Goal: Task Accomplishment & Management: Use online tool/utility

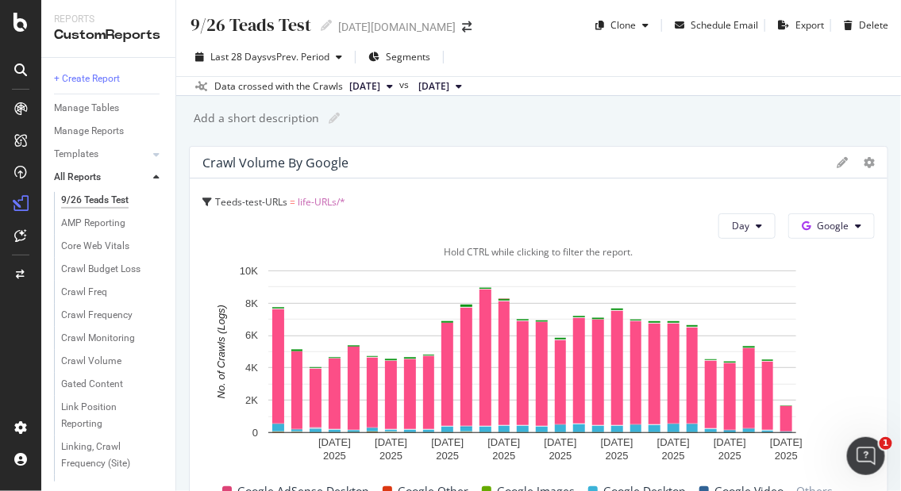
click at [591, 248] on div "Hold CTRL while clicking to filter the report." at bounding box center [538, 251] width 672 height 13
click at [390, 52] on span "Segments" at bounding box center [408, 56] width 44 height 13
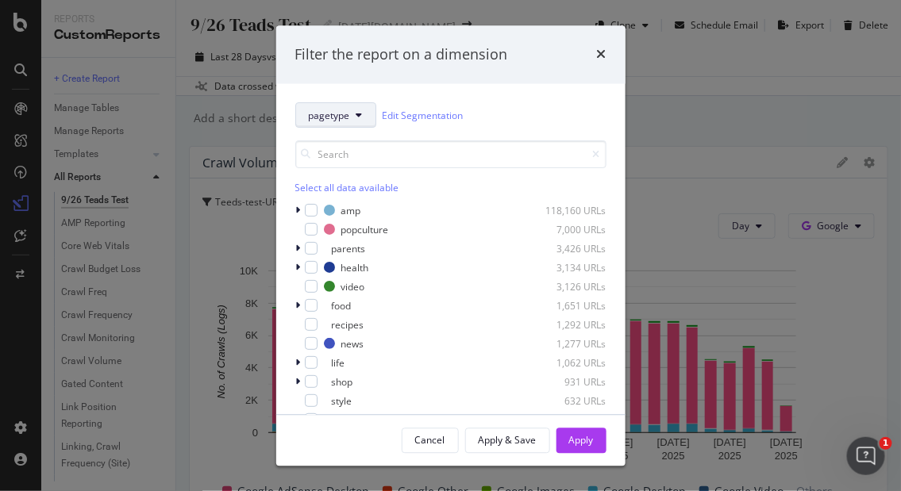
click at [342, 112] on span "pagetype" at bounding box center [329, 115] width 41 height 13
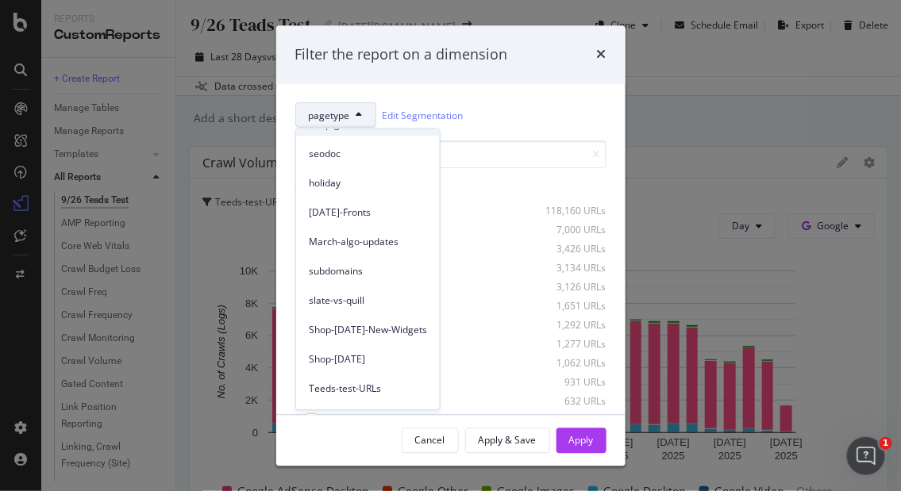
scroll to position [131, 0]
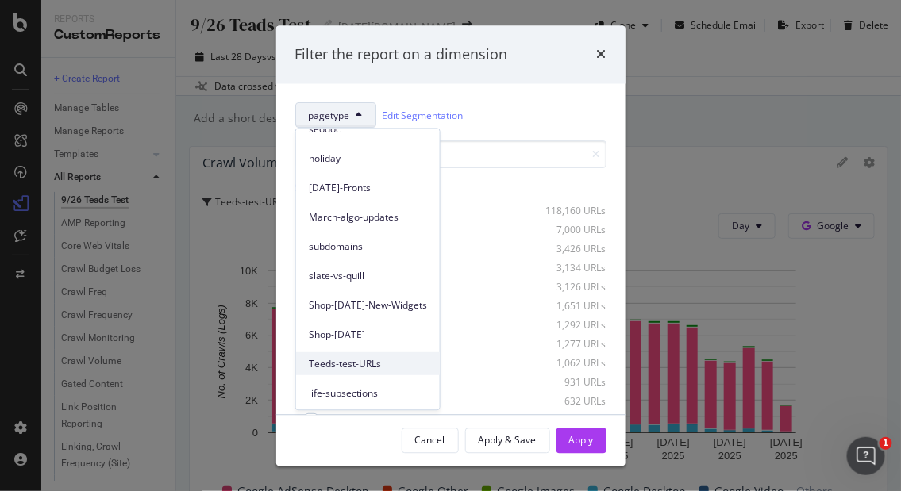
click at [349, 360] on span "Teeds-test-URLs" at bounding box center [368, 364] width 118 height 14
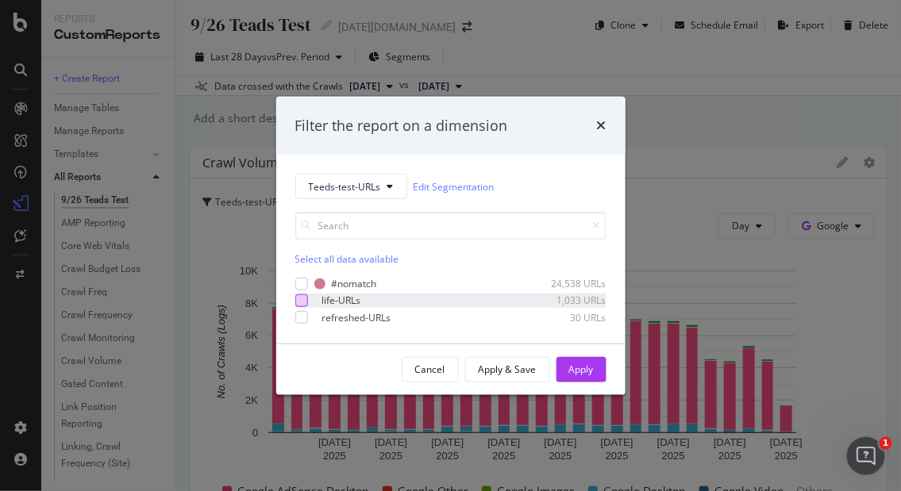
click at [295, 299] on div "modal" at bounding box center [301, 301] width 13 height 13
click at [299, 321] on div "modal" at bounding box center [301, 317] width 13 height 13
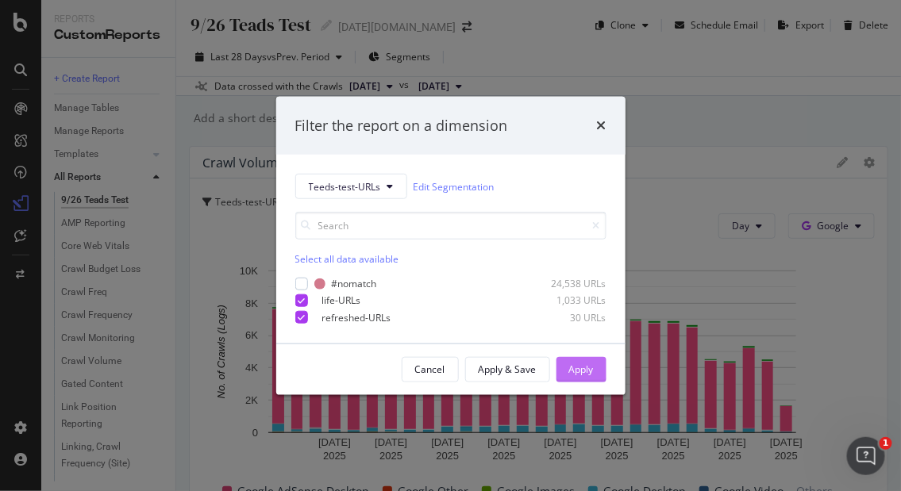
click at [591, 376] on div "Apply" at bounding box center [581, 369] width 25 height 13
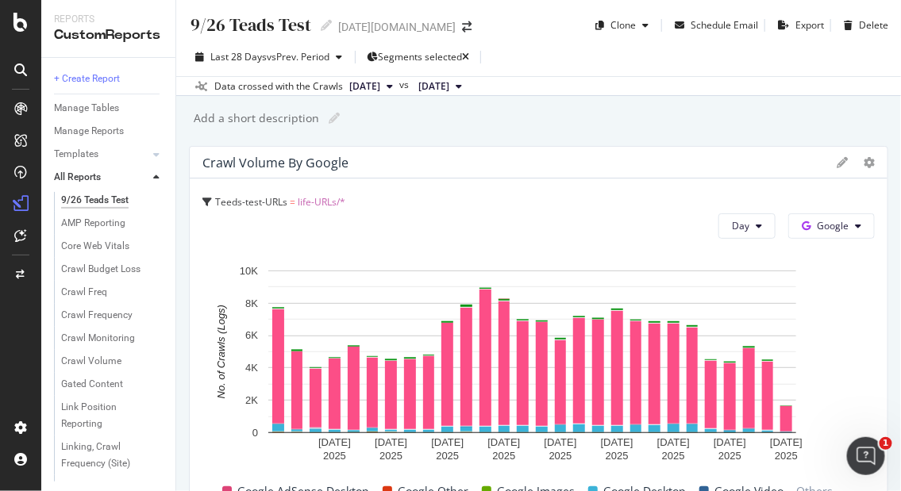
click at [421, 135] on div "9/26 Teads Test 9/26 Teads Test today.com Clone Schedule Email Export Delete La…" at bounding box center [538, 245] width 725 height 491
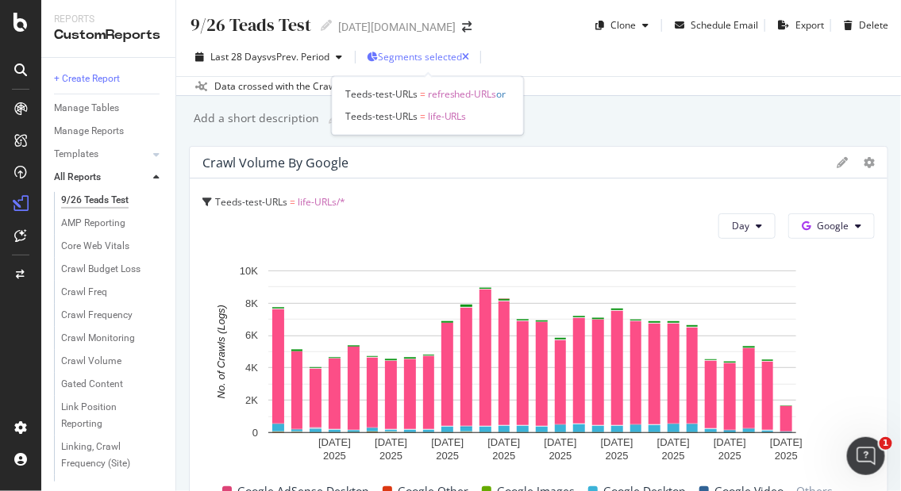
click at [458, 60] on span "Segments selected" at bounding box center [420, 56] width 84 height 13
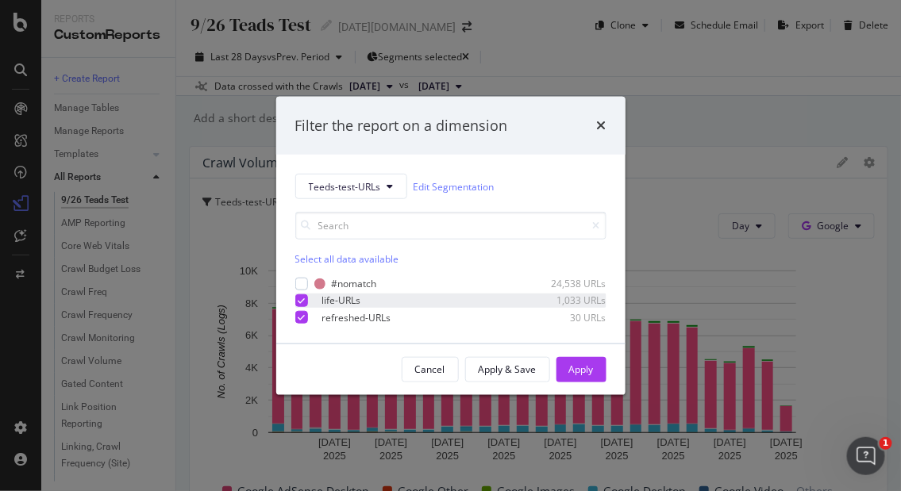
click at [299, 299] on icon "modal" at bounding box center [301, 301] width 7 height 8
click at [583, 373] on div "Apply" at bounding box center [581, 369] width 25 height 13
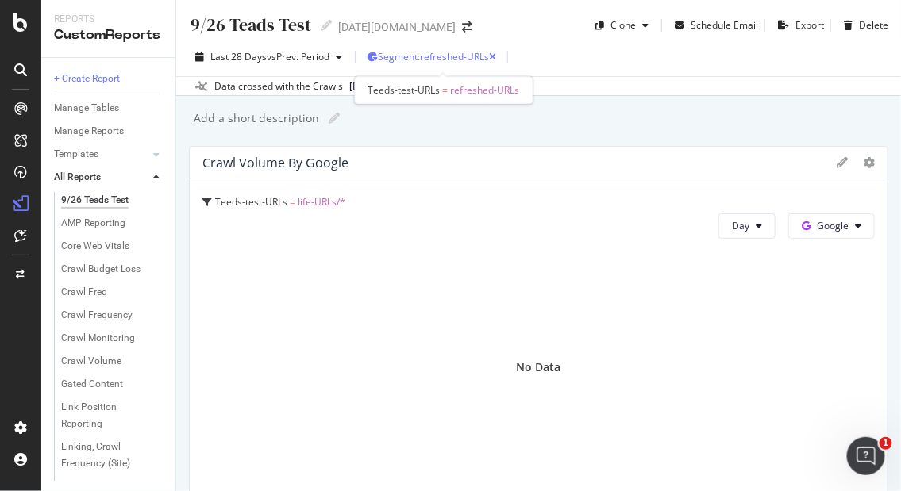
click at [453, 50] on div "Segment: refreshed-URLs" at bounding box center [437, 56] width 118 height 13
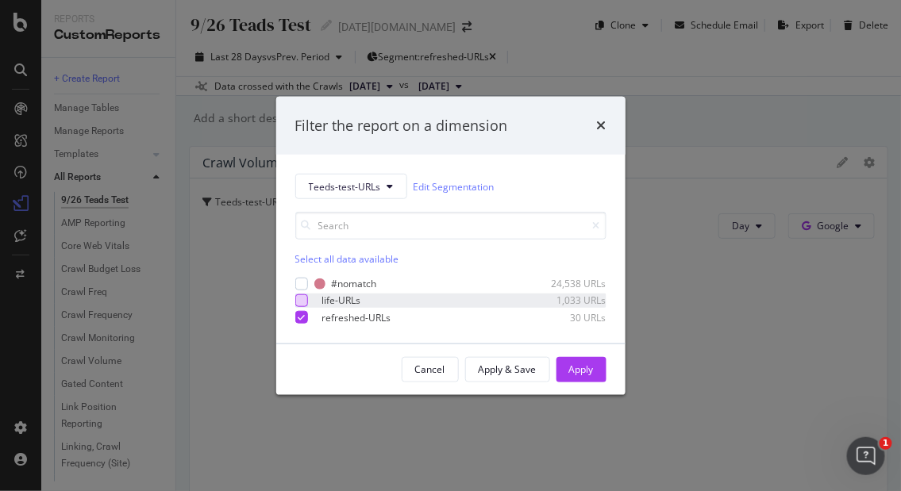
click at [302, 298] on div "modal" at bounding box center [301, 301] width 13 height 13
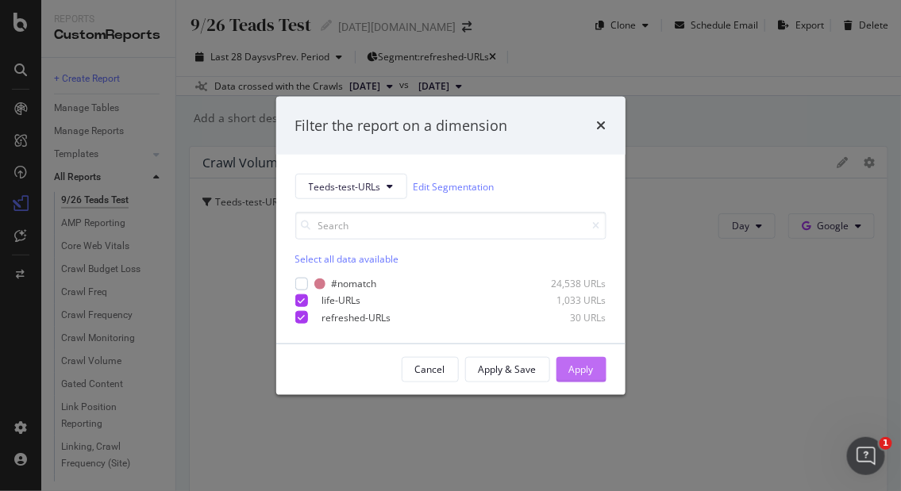
click at [581, 364] on div "Apply" at bounding box center [581, 369] width 25 height 13
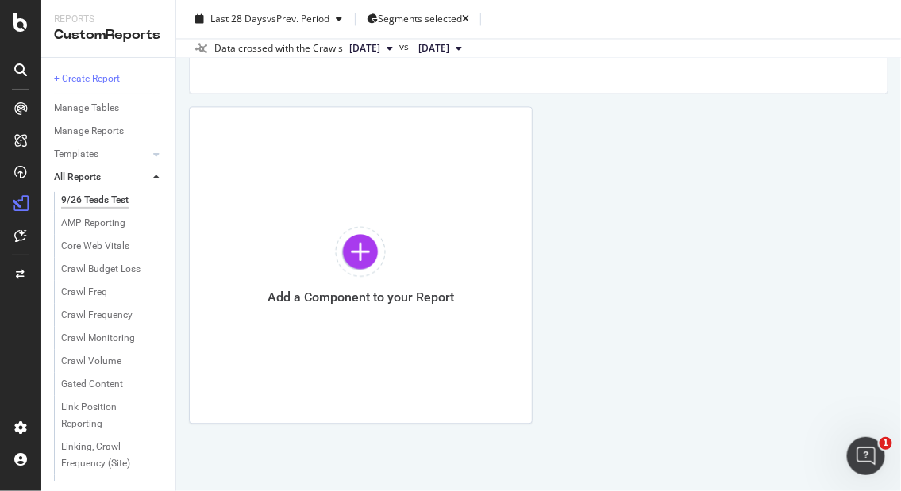
scroll to position [3668, 0]
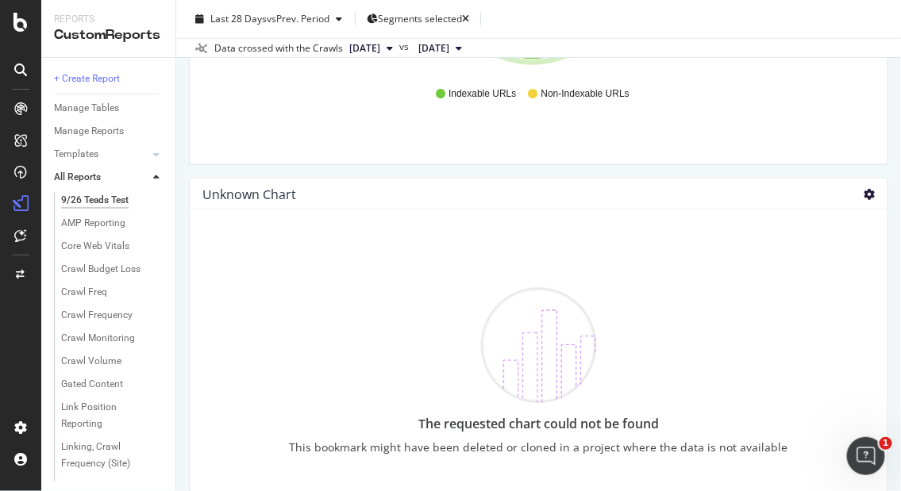
click at [864, 189] on icon at bounding box center [869, 194] width 11 height 11
click at [810, 196] on span "Delete" at bounding box center [821, 194] width 29 height 14
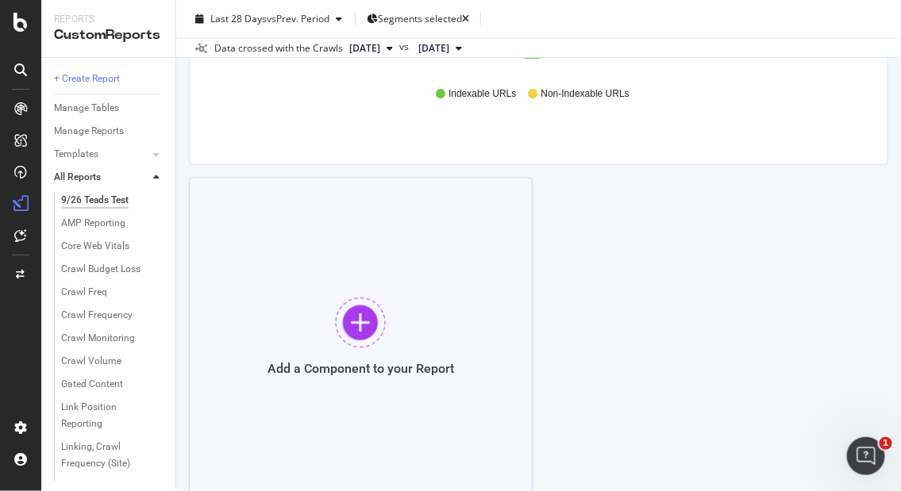
click at [321, 320] on div "Add a Component to your Report" at bounding box center [361, 337] width 344 height 318
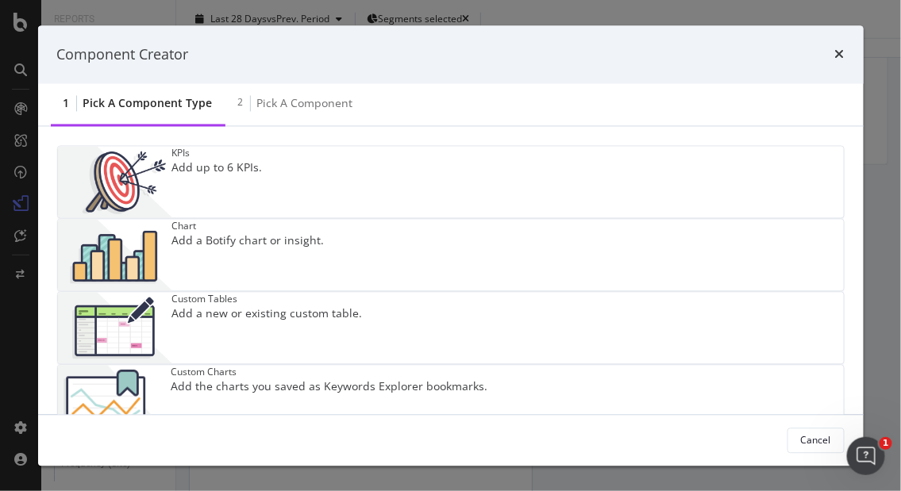
click at [487, 366] on div "Custom Charts Add the charts you saved as Keywords Explorer bookmarks." at bounding box center [329, 401] width 317 height 71
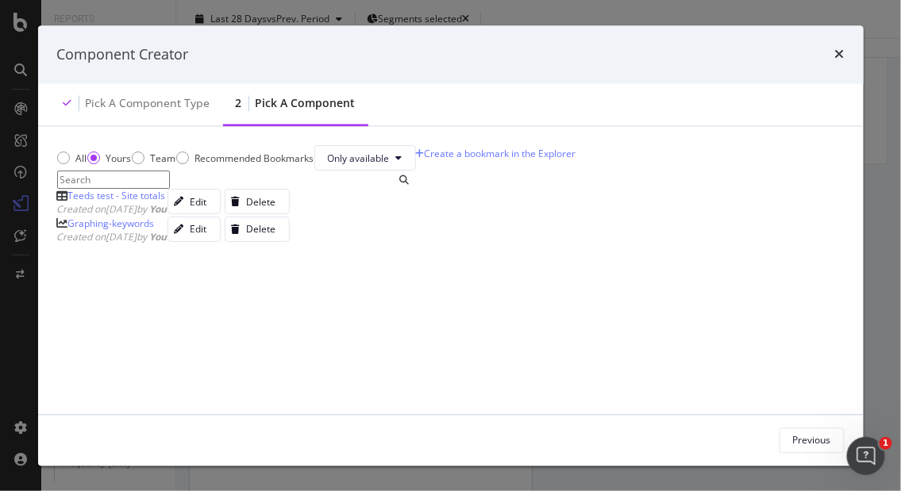
click at [161, 203] on div "Teeds test - Site totals" at bounding box center [117, 196] width 98 height 13
click at [791, 443] on div "Add Component" at bounding box center [796, 439] width 71 height 13
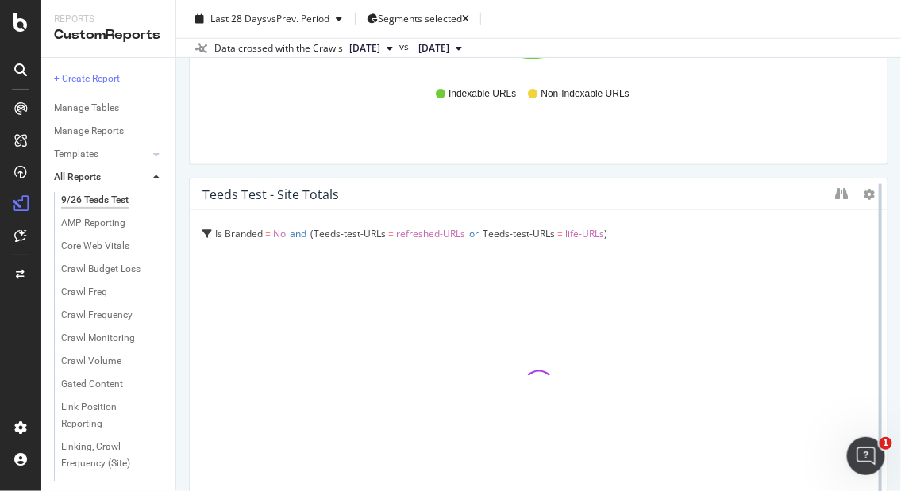
drag, startPoint x: 517, startPoint y: 326, endPoint x: 866, endPoint y: 326, distance: 349.3
click at [879, 326] on div at bounding box center [880, 356] width 3 height 345
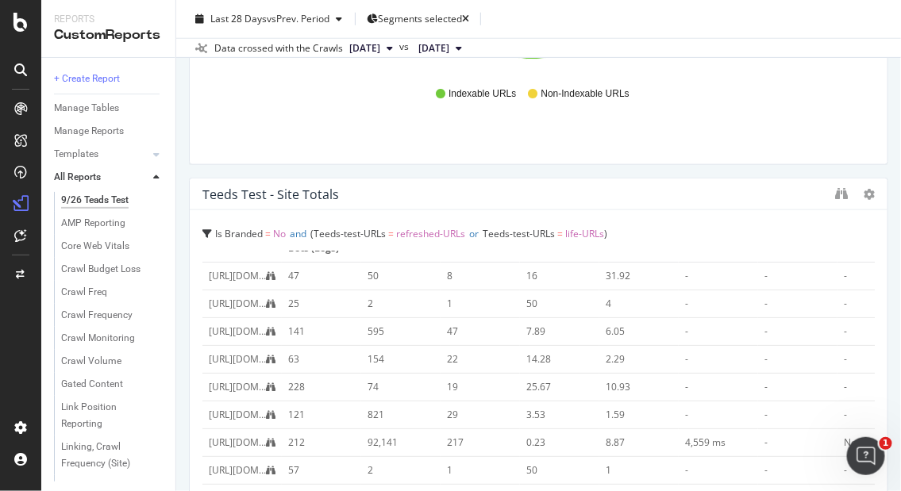
scroll to position [0, 0]
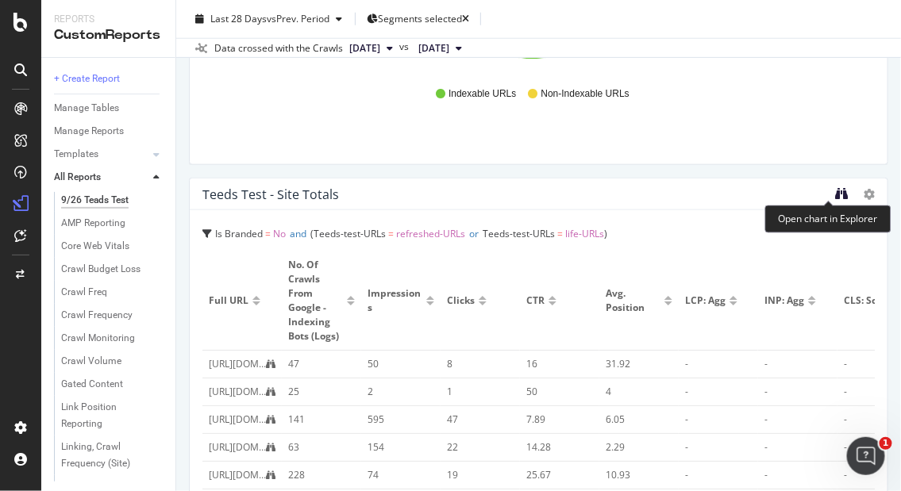
click at [835, 191] on icon "binoculars" at bounding box center [841, 193] width 13 height 13
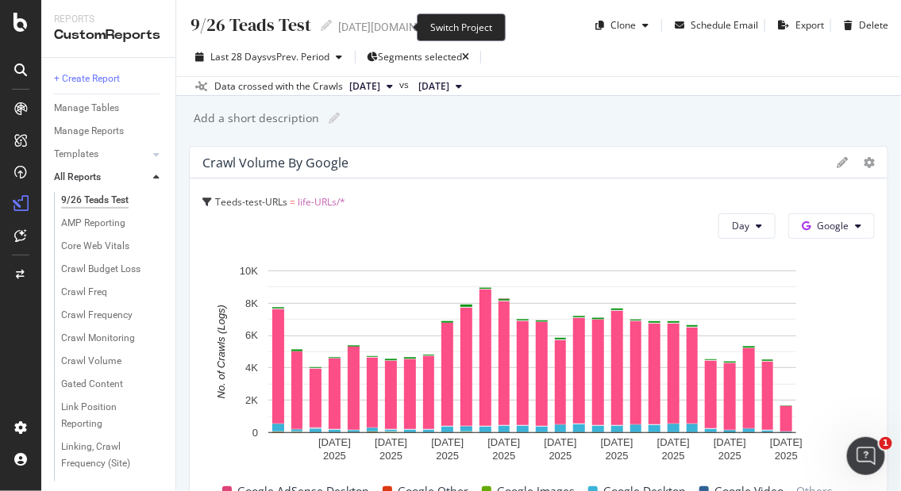
click at [462, 25] on icon "arrow-right-arrow-left" at bounding box center [467, 26] width 10 height 11
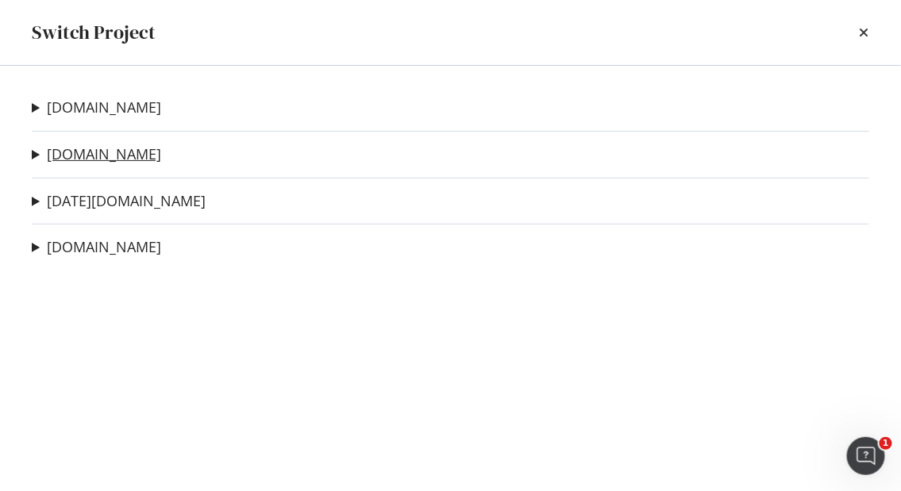
click at [97, 162] on link "nbcnews.com" at bounding box center [104, 154] width 114 height 17
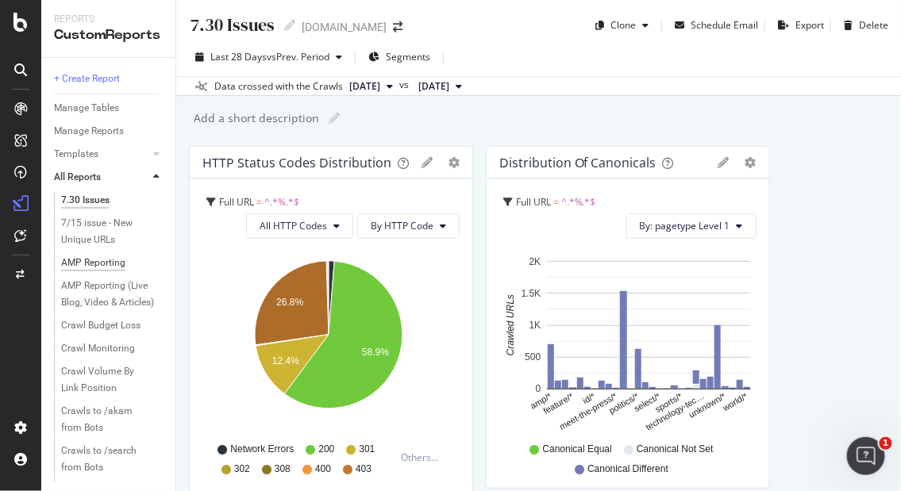
click at [102, 263] on div "AMP Reporting" at bounding box center [93, 263] width 64 height 17
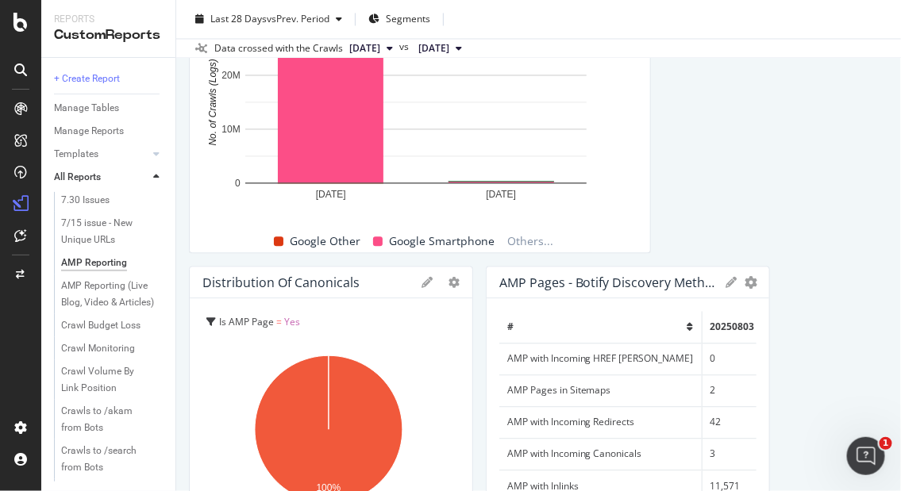
scroll to position [2205, 0]
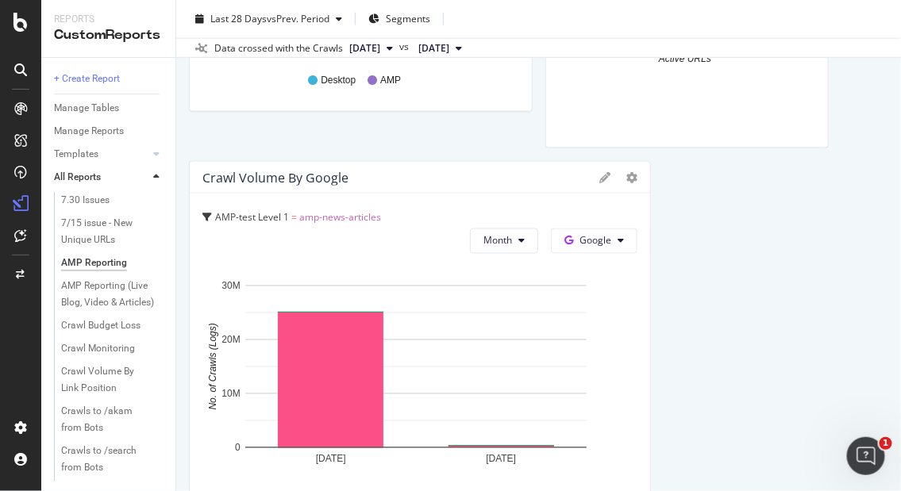
click at [268, 217] on span "AMP-test Level 1" at bounding box center [252, 216] width 74 height 13
click at [309, 208] on div "AMP-test Level 1 = amp-news-articles" at bounding box center [419, 217] width 435 height 22
click at [782, 221] on div "CWV For AMP Pages CrUX API (CWV) Report Available = Yes and Is AMP Page = Yes W…" at bounding box center [538, 154] width 699 height 4427
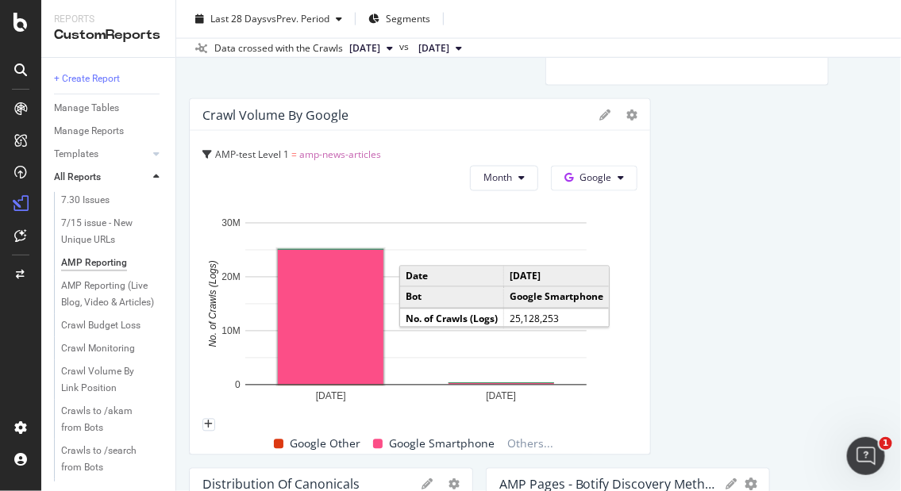
scroll to position [2293, 0]
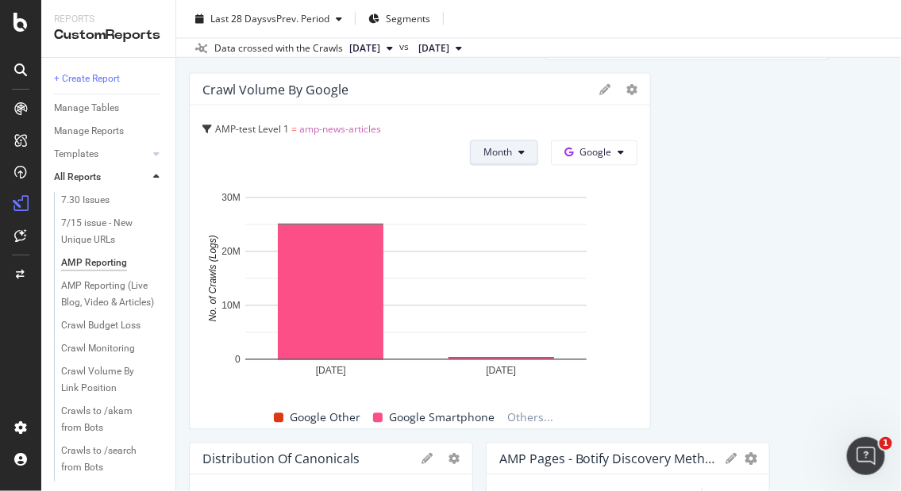
click at [487, 162] on button "Month" at bounding box center [504, 153] width 68 height 25
click at [487, 173] on div "Day" at bounding box center [491, 182] width 56 height 23
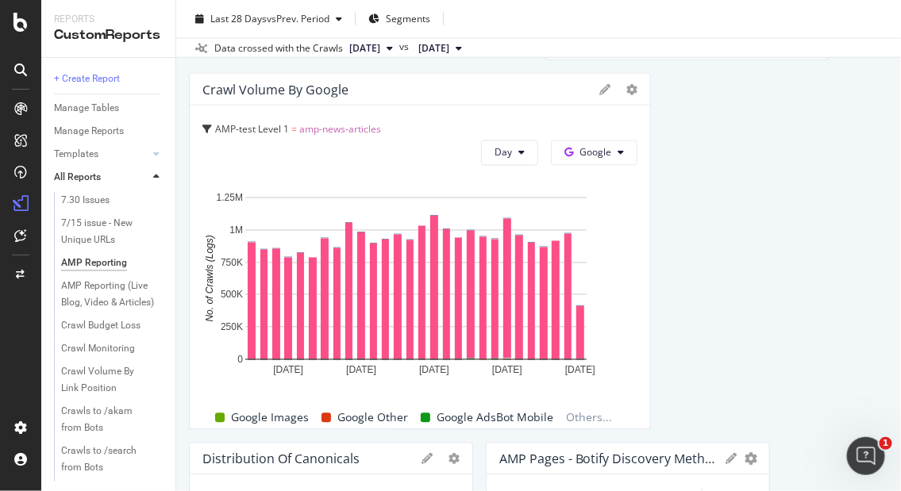
click at [734, 305] on div "CWV For AMP Pages CrUX API (CWV) Report Available = Yes and Is AMP Page = Yes W…" at bounding box center [538, 66] width 699 height 4427
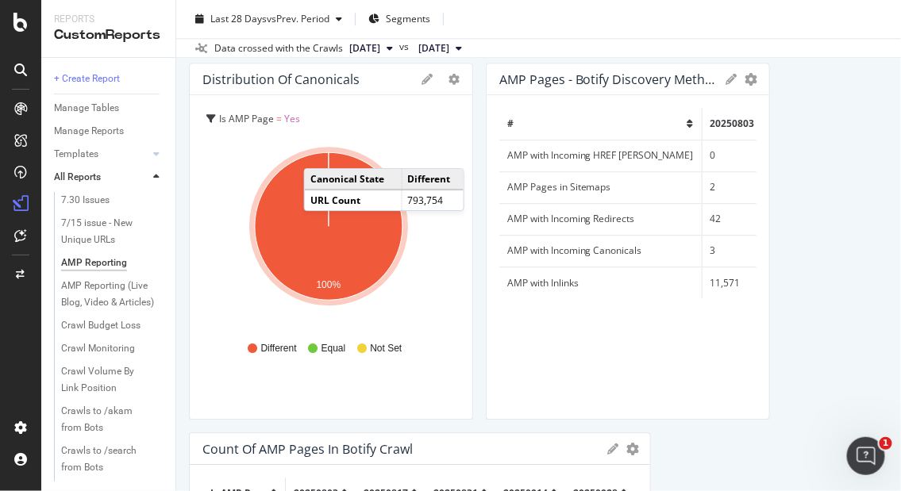
scroll to position [2646, 0]
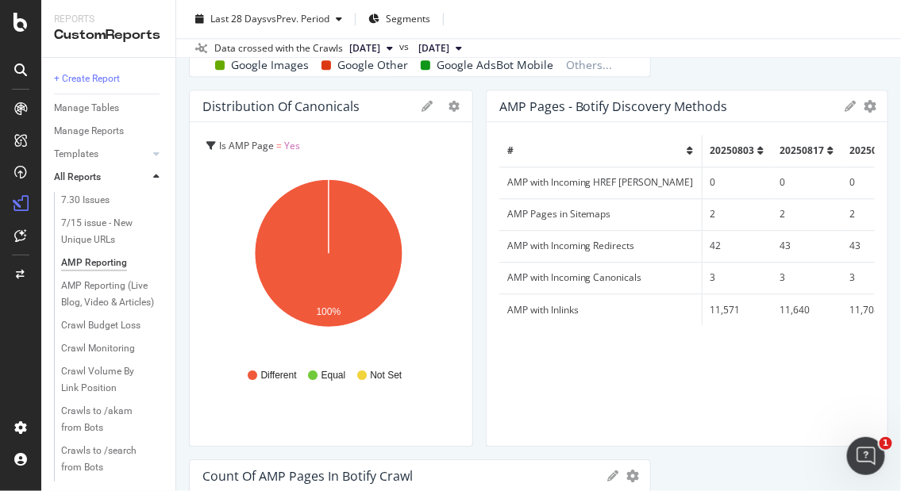
drag, startPoint x: 753, startPoint y: 405, endPoint x: 900, endPoint y: 369, distance: 150.4
click at [900, 369] on div "AMP Reporting AMP Reporting nbcnews.com Clone Schedule Email Export Delete Last…" at bounding box center [538, 245] width 725 height 491
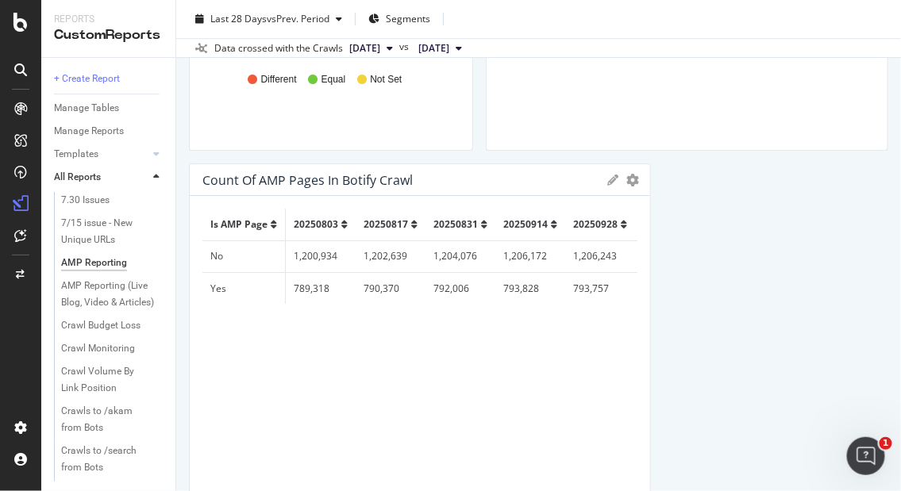
scroll to position [2911, 0]
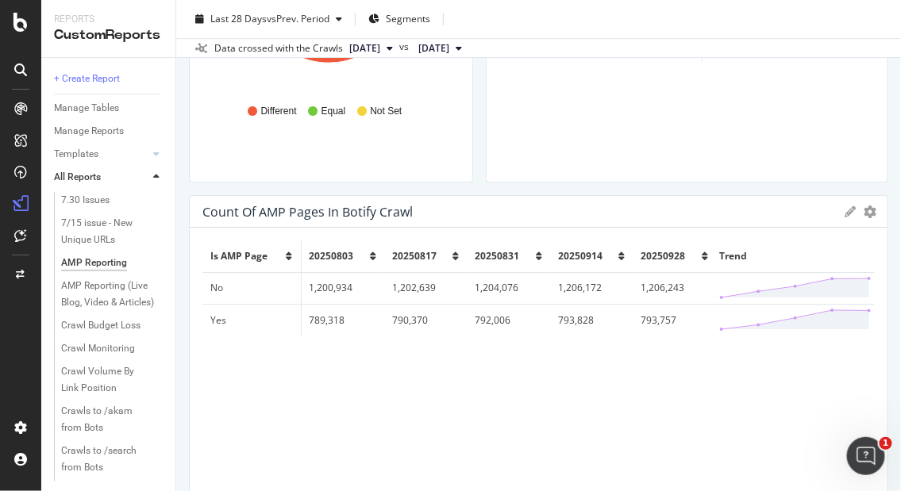
drag, startPoint x: 639, startPoint y: 349, endPoint x: 849, endPoint y: 337, distance: 210.7
click at [849, 337] on div "Count of AMP Pages in Botify Crawl Export as CSV Delete Add to Custom Report Is…" at bounding box center [538, 373] width 699 height 357
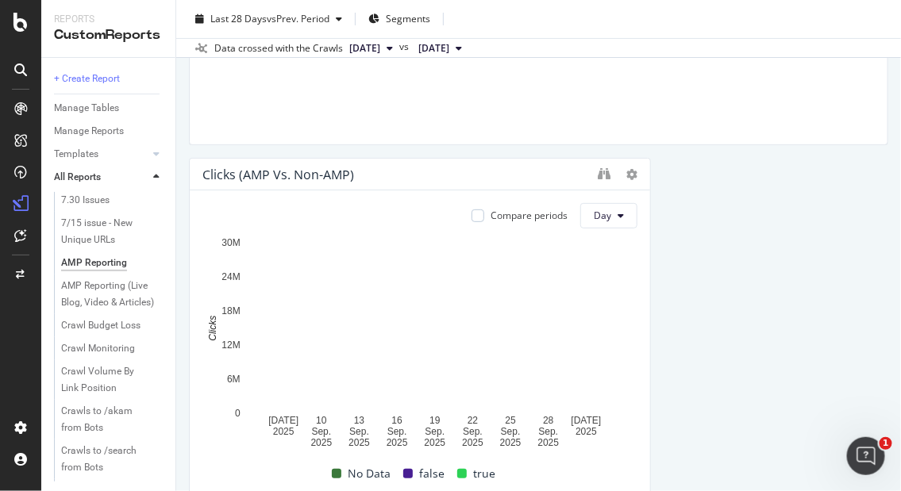
scroll to position [3352, 0]
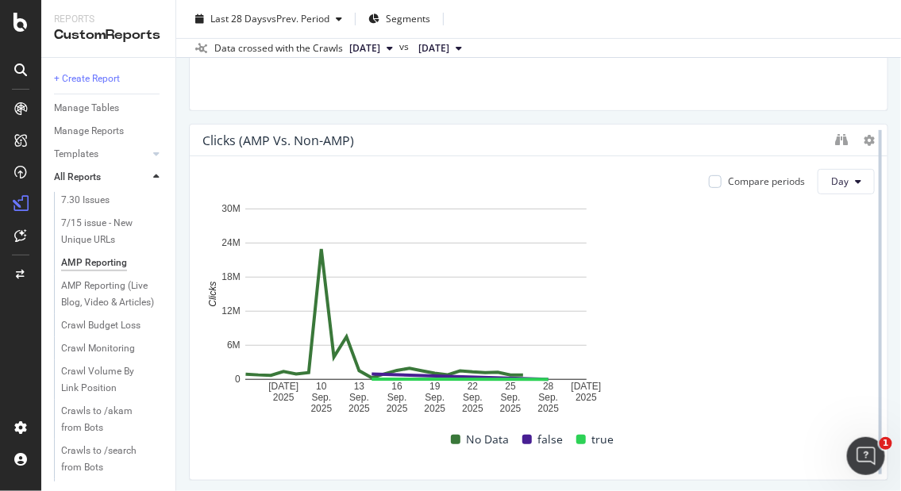
drag, startPoint x: 639, startPoint y: 358, endPoint x: 869, endPoint y: 318, distance: 233.8
click at [873, 318] on div at bounding box center [881, 302] width 16 height 357
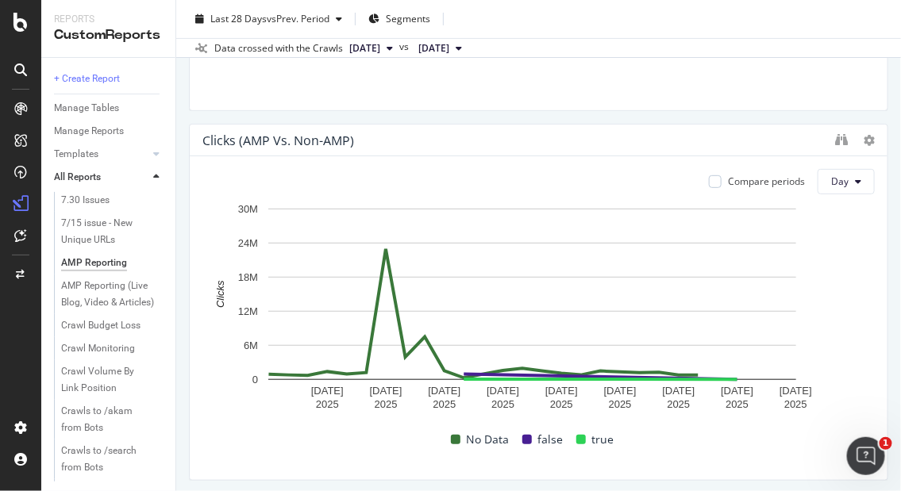
click at [199, 252] on div "Compare periods Day 7 Sep. 2025 10 Sep. 2025 13 Sep. 2025 16 Sep. 2025 19 Sep. …" at bounding box center [539, 318] width 698 height 324
click at [864, 138] on icon at bounding box center [869, 140] width 11 height 11
click at [694, 136] on div "Clicks (AMP vs. Non-AMP)" at bounding box center [514, 141] width 625 height 16
click at [818, 182] on button "Day" at bounding box center [846, 181] width 57 height 25
click at [820, 245] on span "Week" at bounding box center [834, 241] width 29 height 14
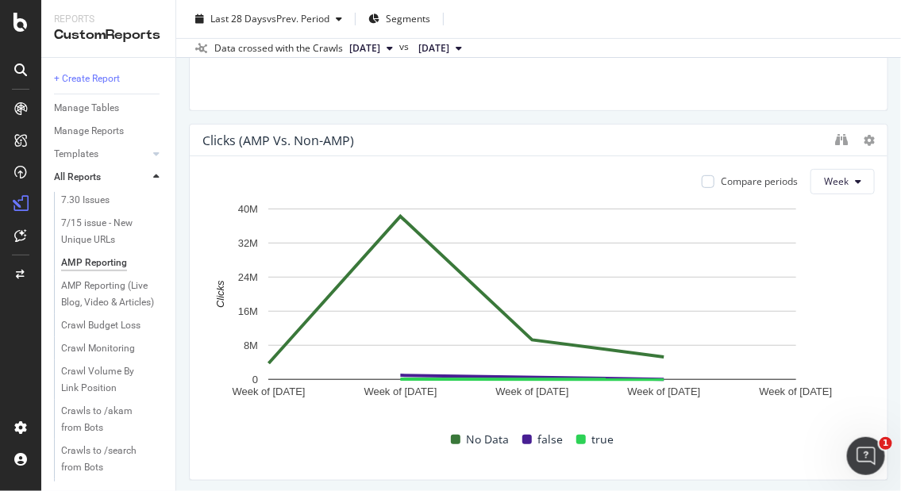
click at [183, 175] on div "AMP Reporting AMP Reporting nbcnews.com Clone Schedule Email Export Delete Last…" at bounding box center [538, 245] width 725 height 491
click at [458, 441] on div "No Data" at bounding box center [480, 439] width 71 height 19
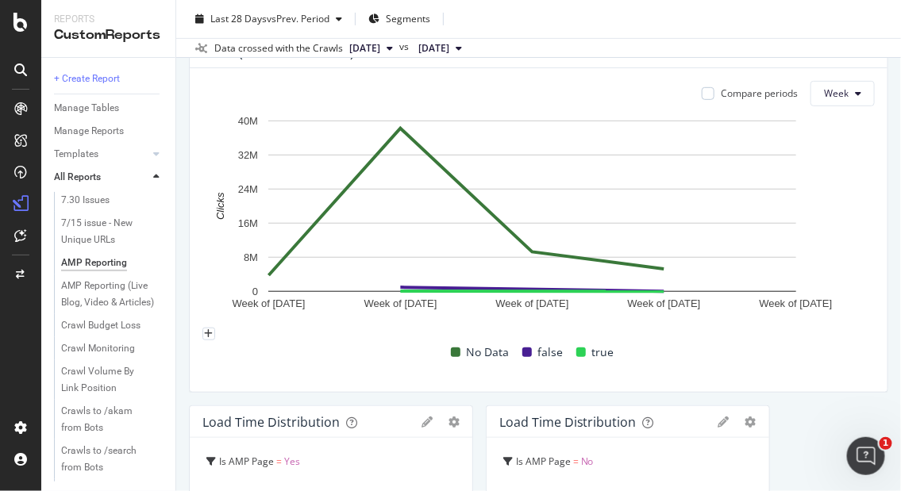
scroll to position [3264, 0]
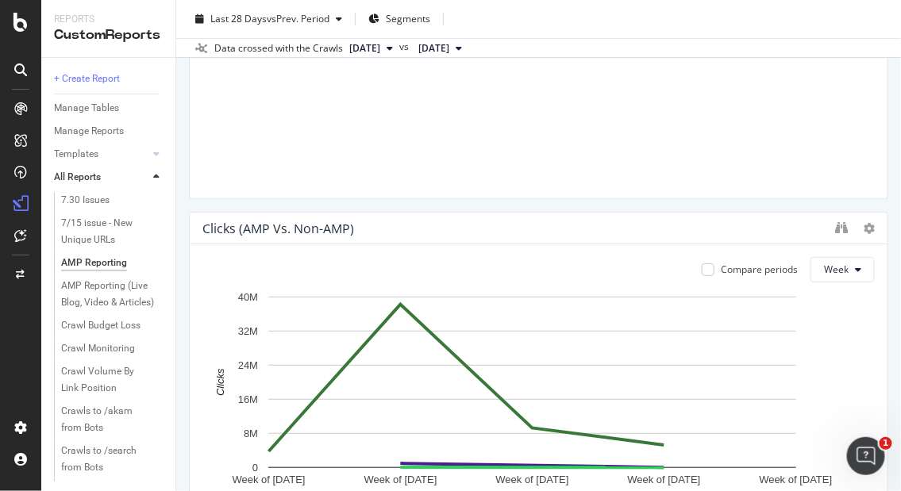
click at [848, 235] on div at bounding box center [855, 229] width 40 height 16
click at [864, 225] on icon at bounding box center [869, 228] width 11 height 11
click at [614, 240] on div "Clicks (AMP vs. Non-AMP)" at bounding box center [539, 229] width 698 height 32
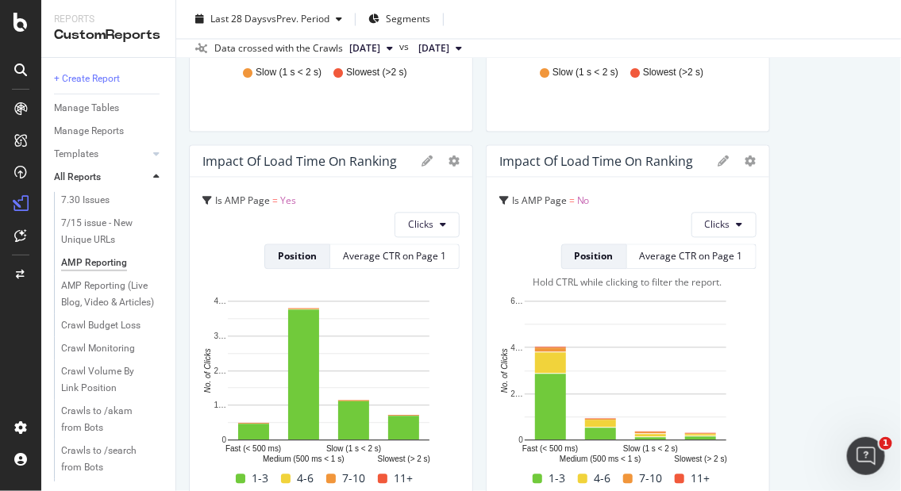
scroll to position [4148, 0]
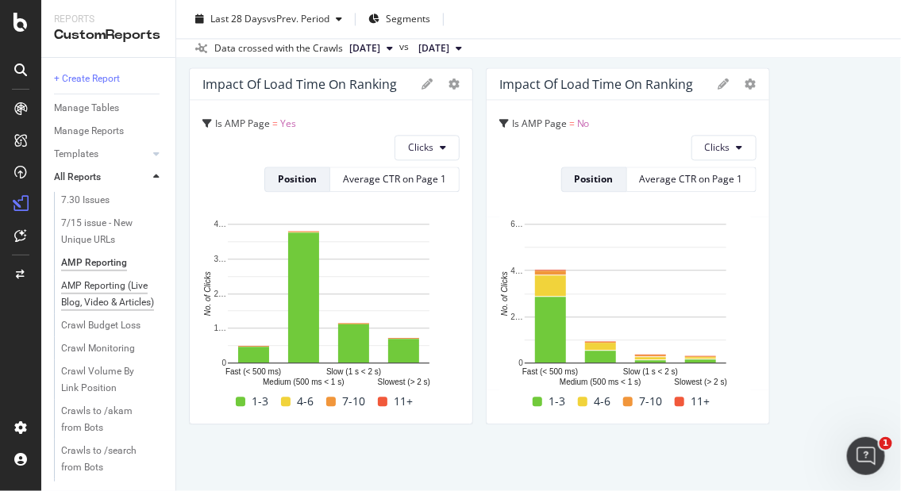
click at [99, 293] on div "AMP Reporting (Live Blog, Video & Articles)" at bounding box center [108, 294] width 95 height 33
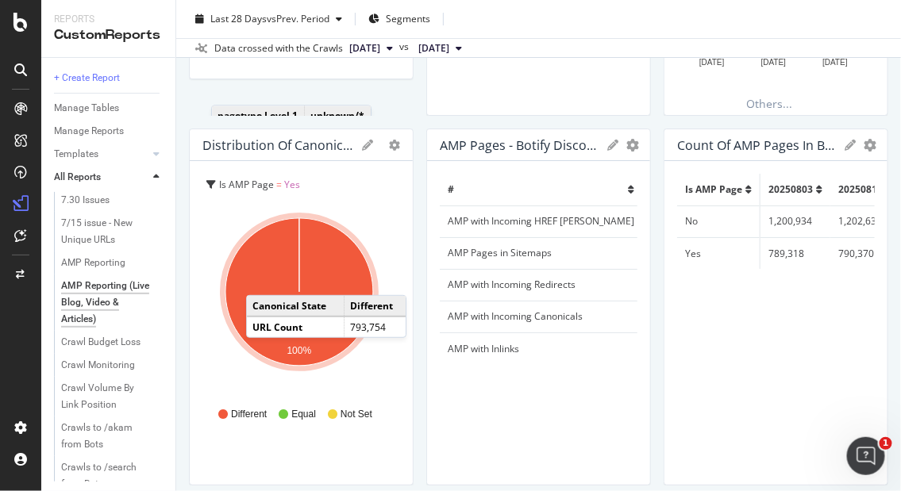
scroll to position [1411, 0]
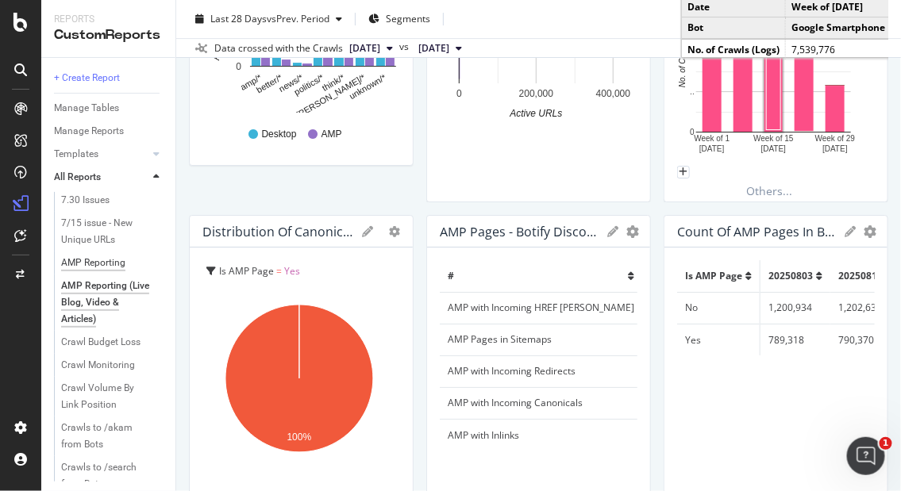
click at [83, 258] on div "AMP Reporting" at bounding box center [93, 263] width 64 height 17
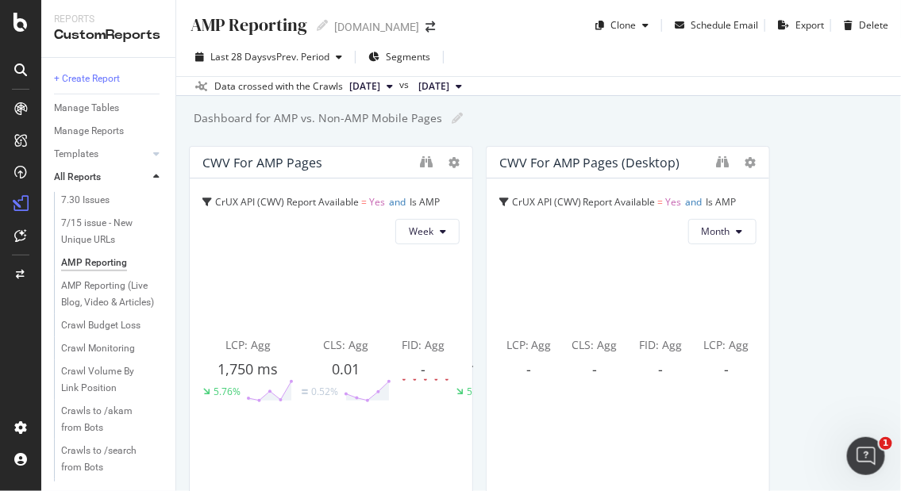
click at [877, 64] on div "Last 28 Days vs Prev. Period Segments" at bounding box center [538, 60] width 725 height 32
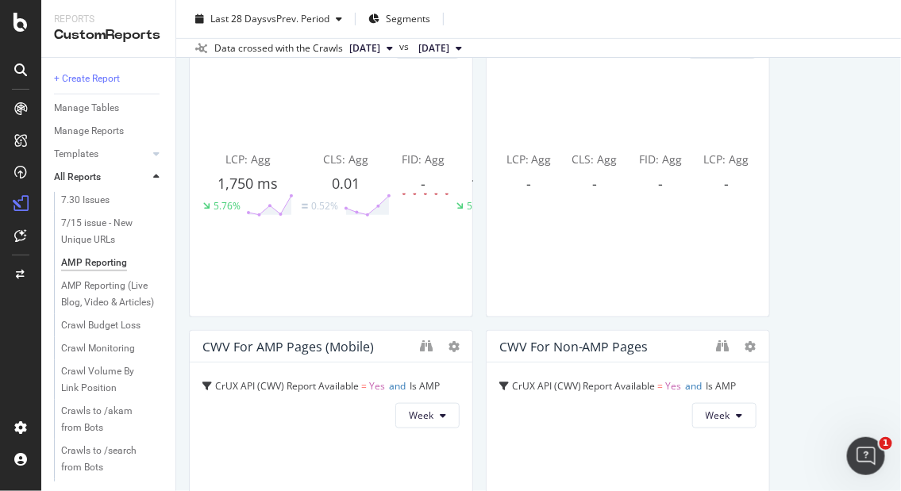
scroll to position [353, 0]
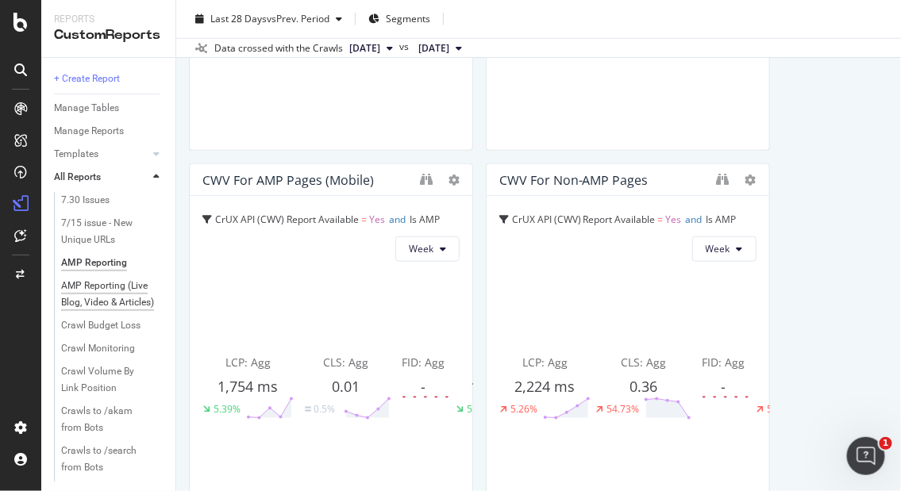
click at [94, 300] on div "AMP Reporting (Live Blog, Video & Articles)" at bounding box center [108, 294] width 95 height 33
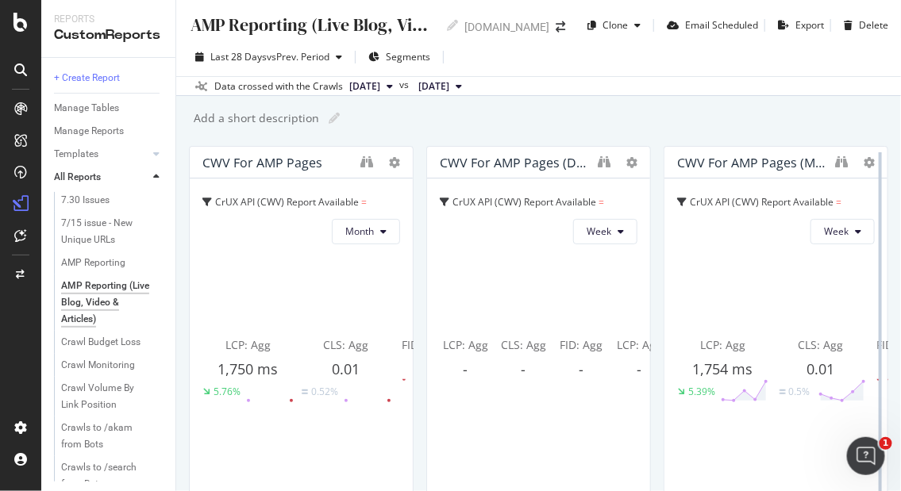
click at [879, 296] on div at bounding box center [880, 324] width 3 height 345
click at [83, 262] on div "AMP Reporting" at bounding box center [93, 263] width 64 height 17
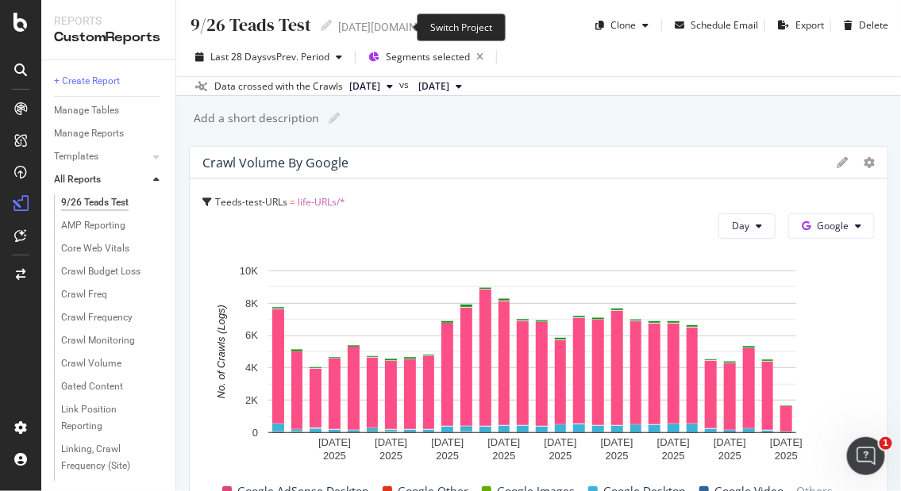
click at [462, 29] on icon "arrow-right-arrow-left" at bounding box center [467, 26] width 10 height 11
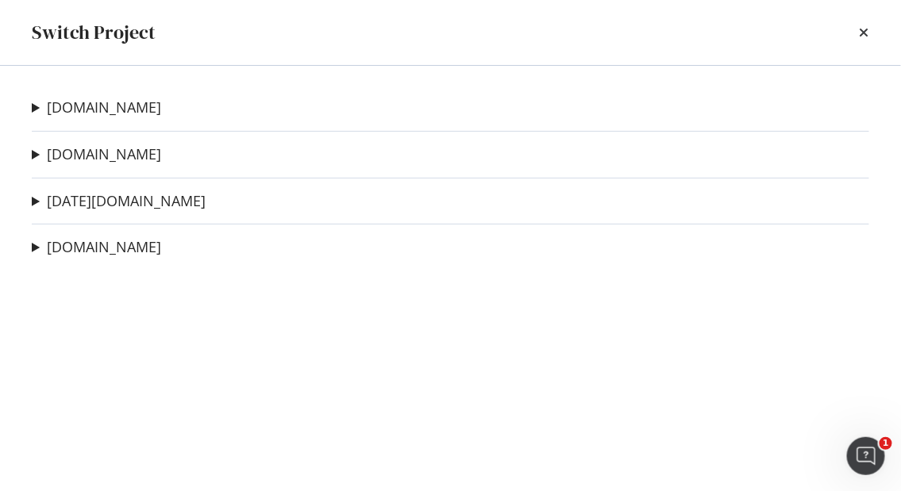
click at [212, 42] on div "Switch Project" at bounding box center [451, 32] width 838 height 27
drag, startPoint x: 568, startPoint y: 300, endPoint x: 544, endPoint y: 257, distance: 49.0
click at [568, 300] on div "msnbc.com Video-page-LCP Ad-Hoc Project Top Stories Landing Page Ad-Hoc Project…" at bounding box center [450, 279] width 901 height 426
click at [861, 25] on div "times" at bounding box center [865, 32] width 10 height 27
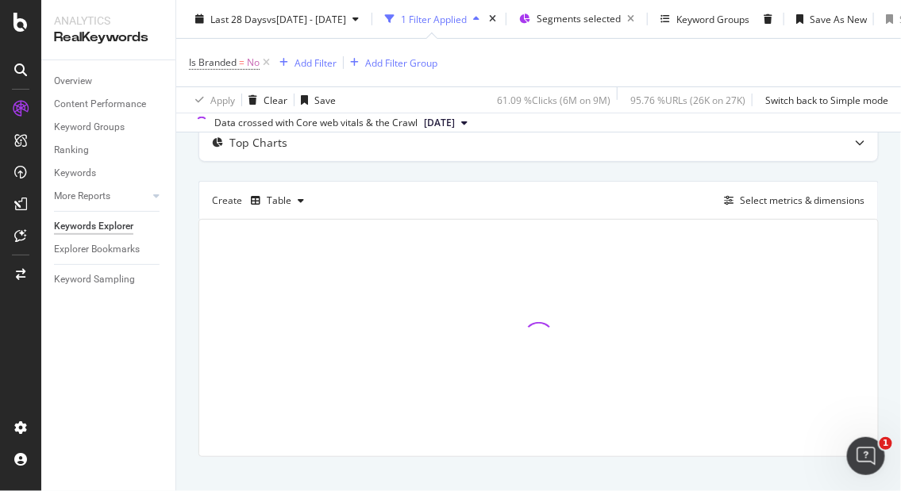
scroll to position [176, 0]
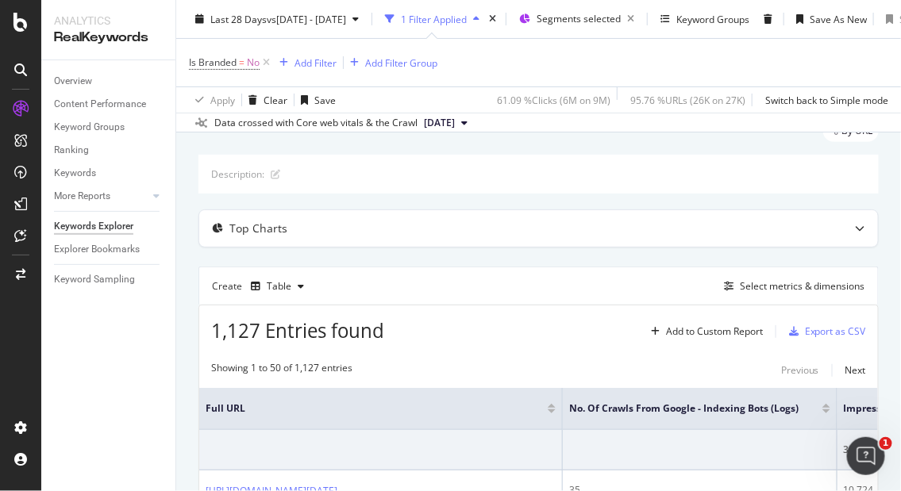
scroll to position [0, 0]
